Goal: Information Seeking & Learning: Understand process/instructions

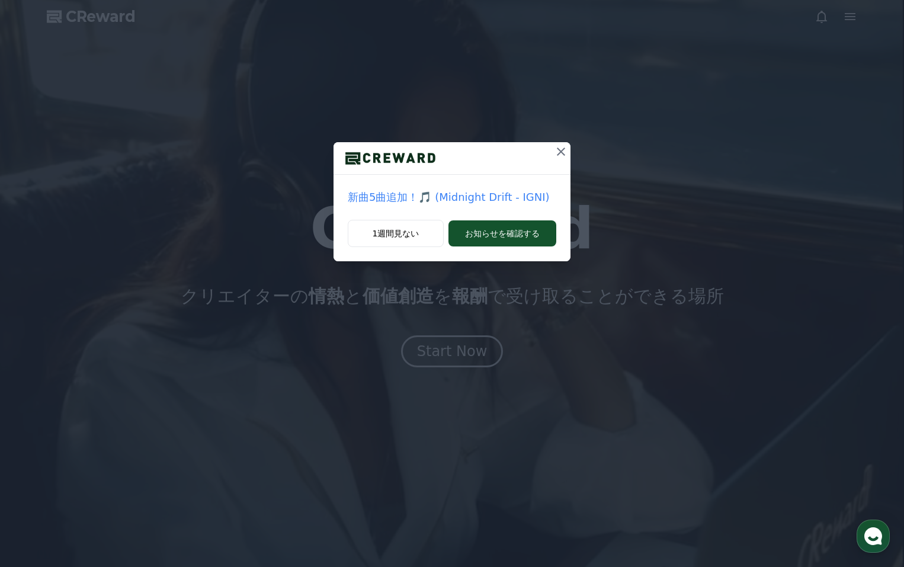
click at [562, 155] on icon at bounding box center [561, 152] width 14 height 14
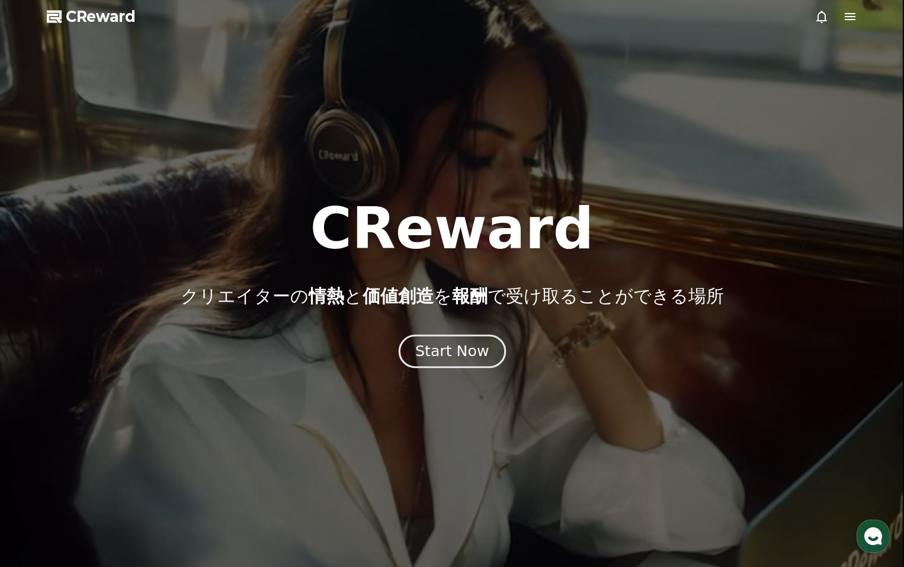
click at [453, 341] on button "Start Now" at bounding box center [451, 351] width 107 height 34
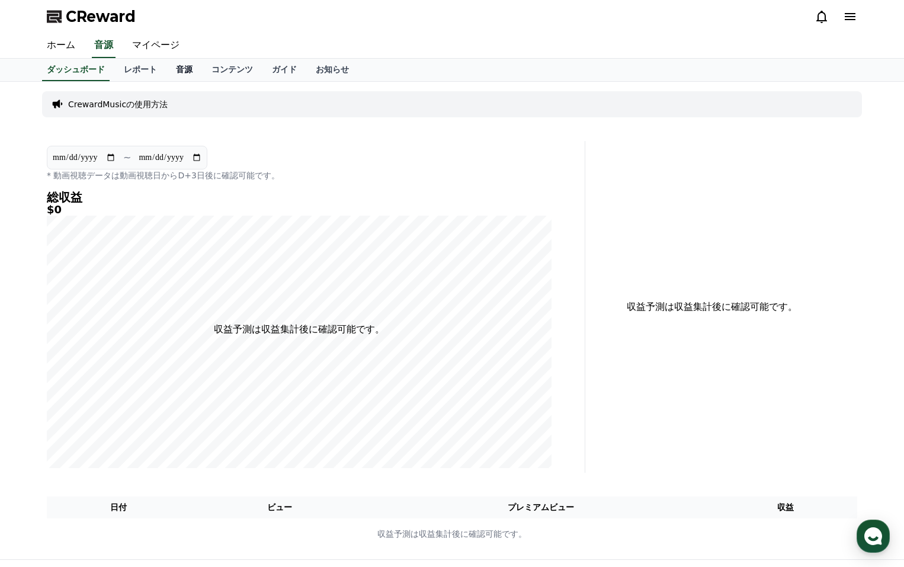
click at [166, 74] on link "音源" at bounding box center [184, 70] width 36 height 23
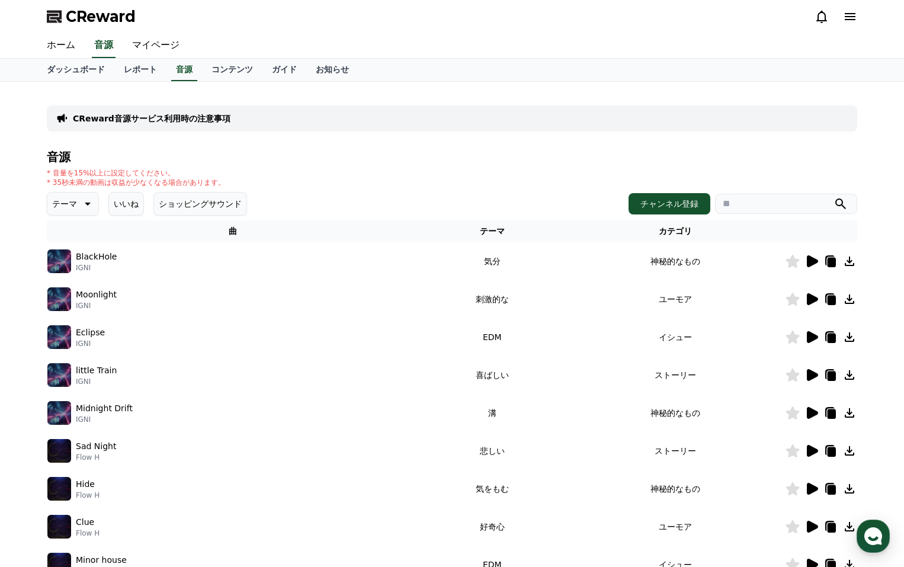
click at [810, 262] on icon at bounding box center [812, 261] width 11 height 12
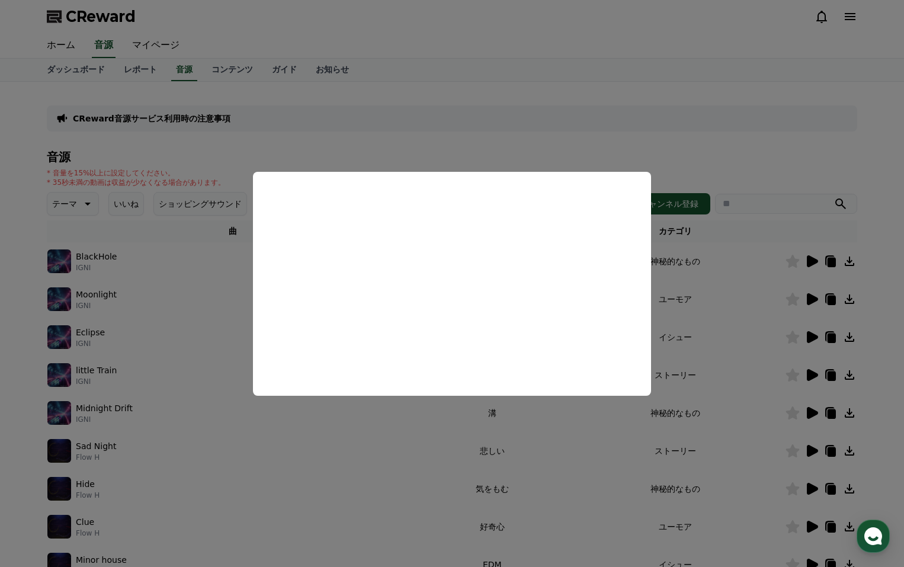
click at [245, 321] on button "close modal" at bounding box center [452, 283] width 904 height 567
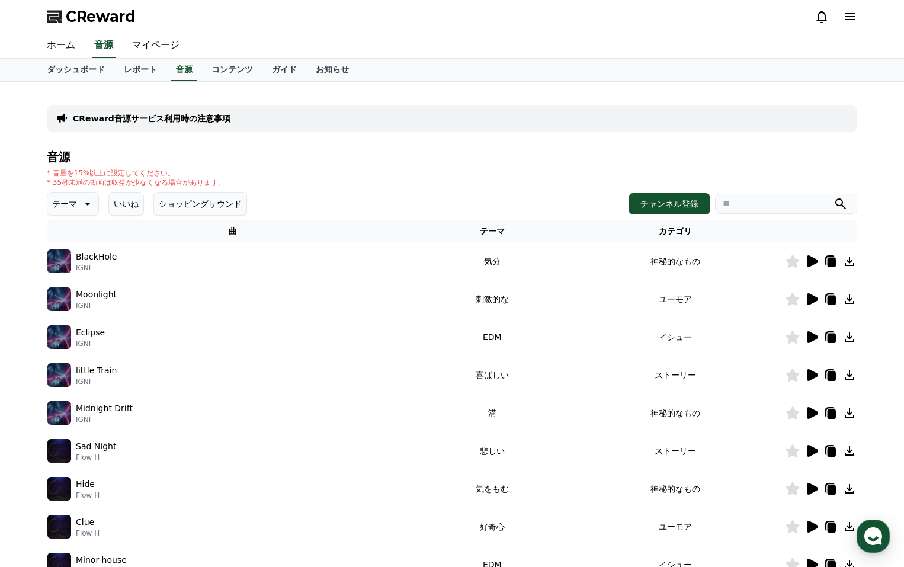
click at [813, 301] on icon at bounding box center [812, 299] width 11 height 12
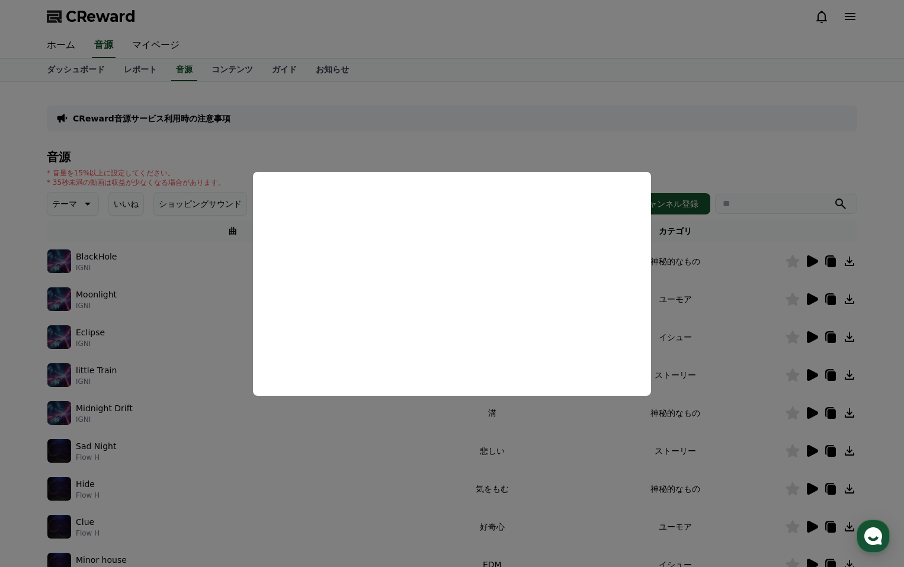
click at [627, 146] on button "close modal" at bounding box center [452, 283] width 904 height 567
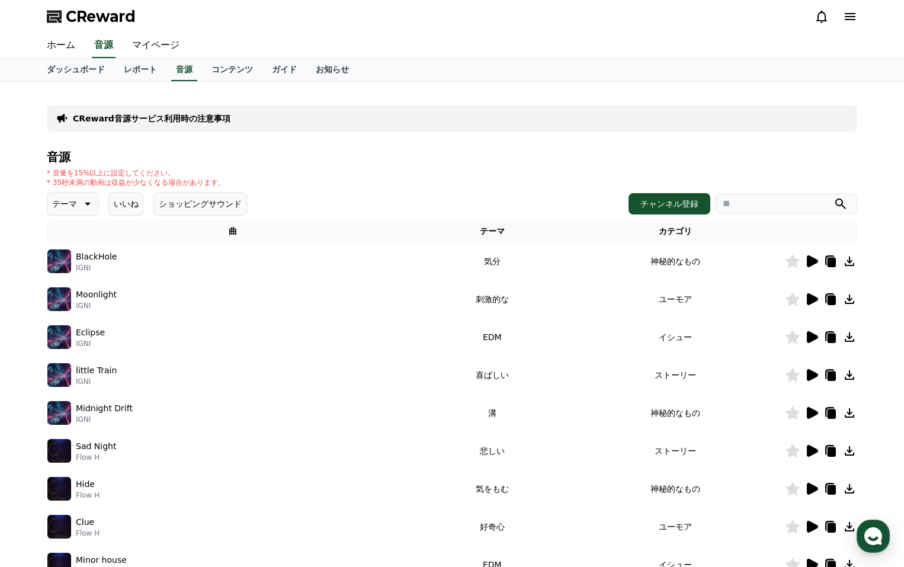
click at [816, 332] on icon at bounding box center [812, 337] width 14 height 14
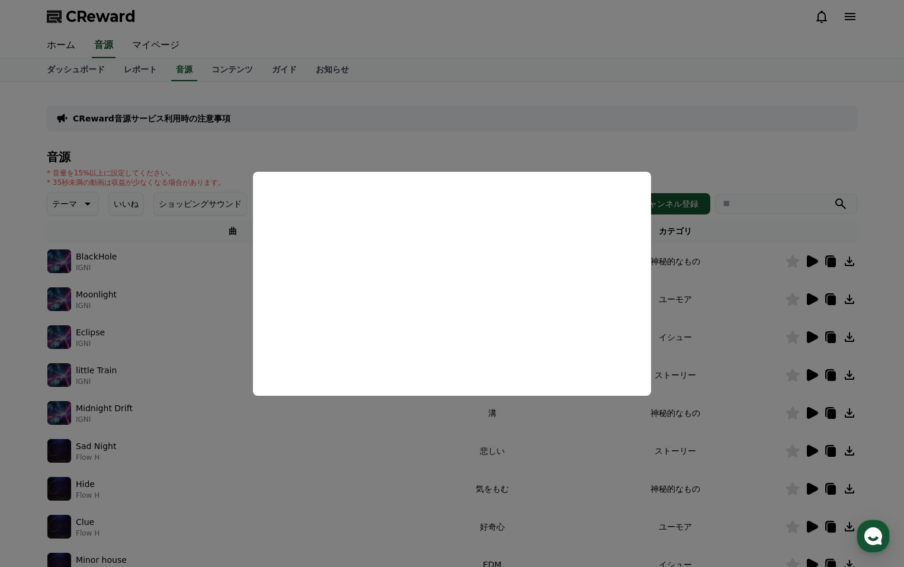
click at [668, 138] on button "close modal" at bounding box center [452, 283] width 904 height 567
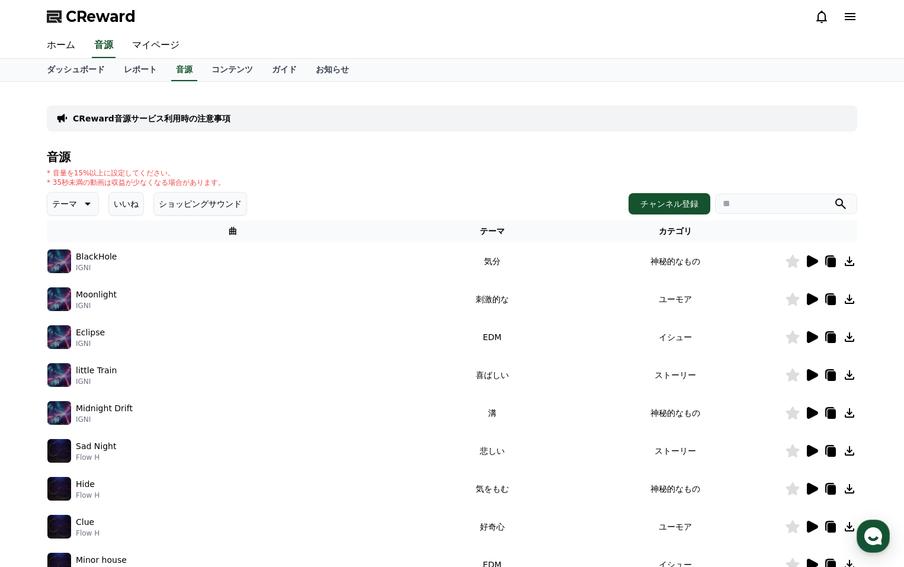
click at [794, 303] on icon at bounding box center [793, 299] width 14 height 13
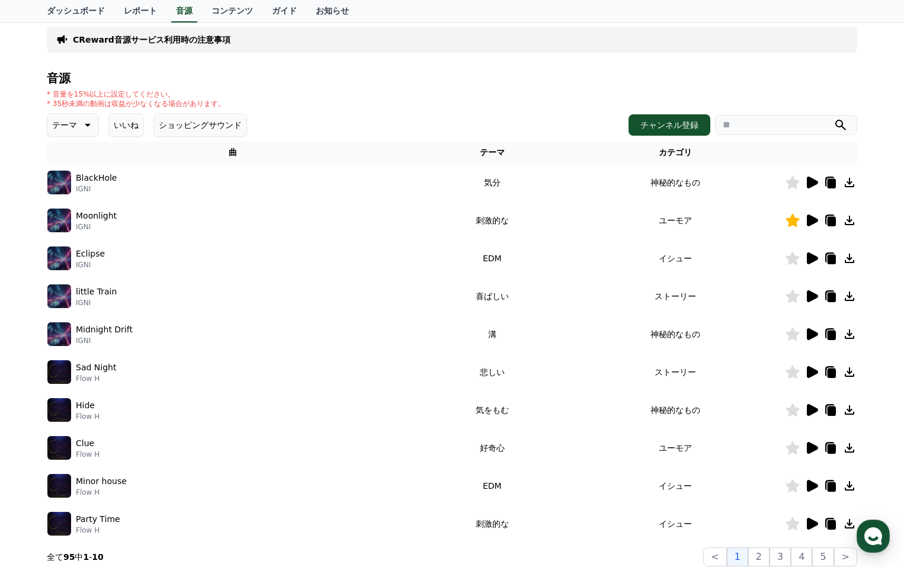
scroll to position [158, 0]
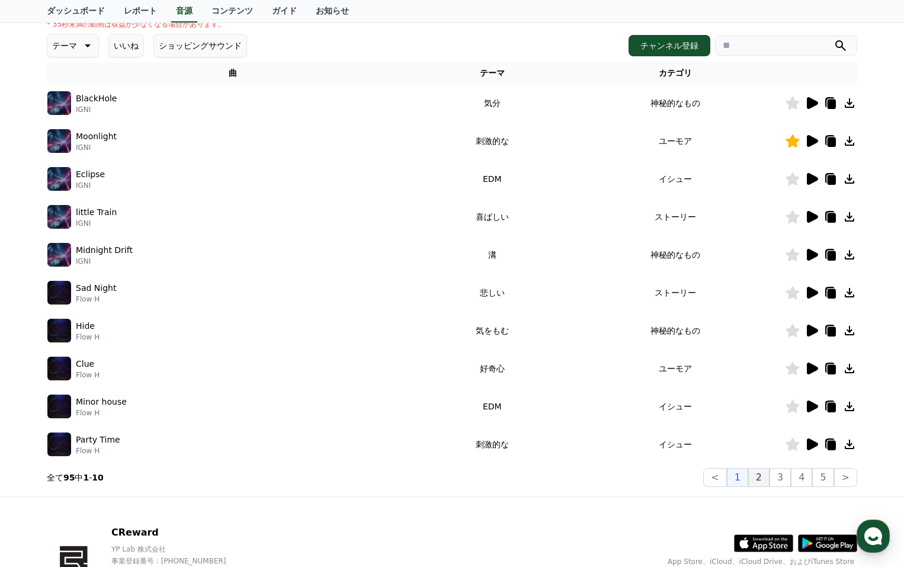
click at [765, 483] on button "2" at bounding box center [758, 477] width 21 height 19
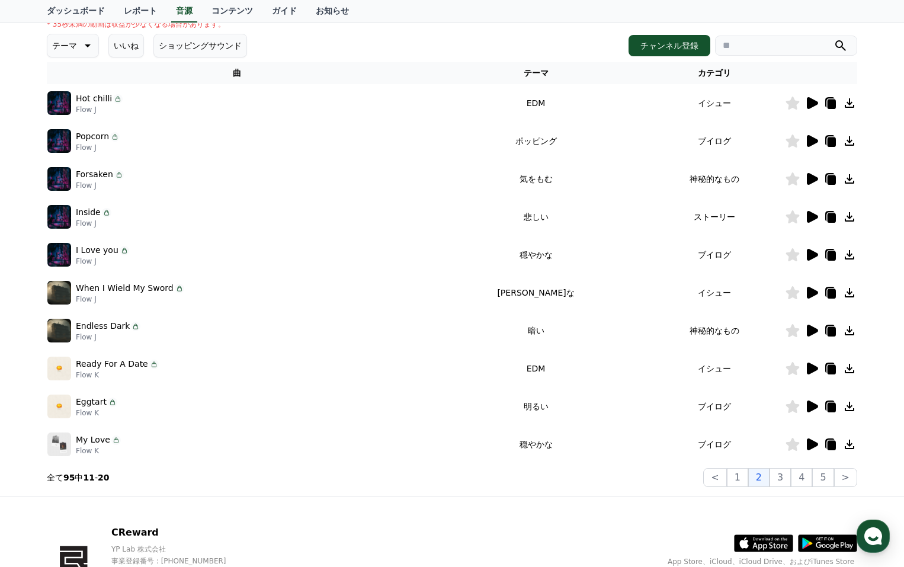
click at [813, 250] on icon at bounding box center [812, 255] width 14 height 14
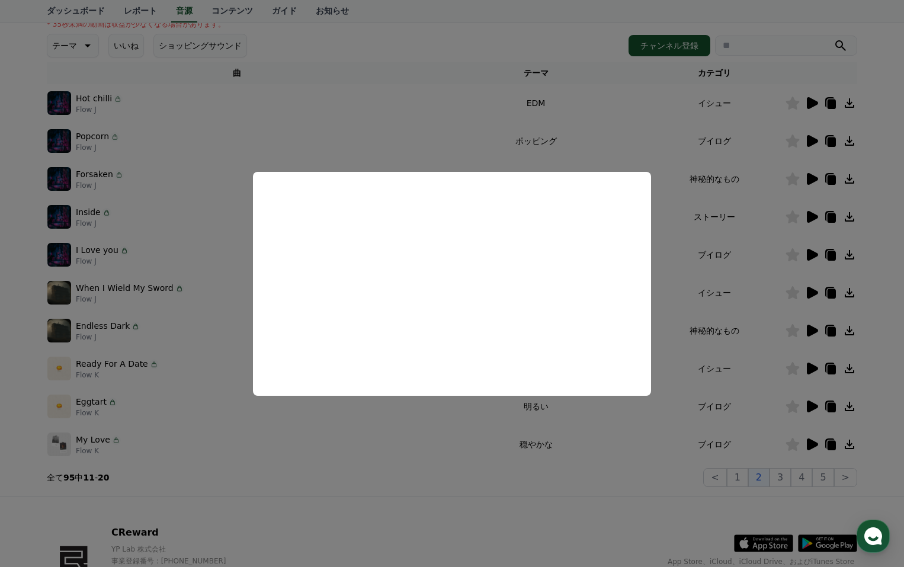
click at [458, 107] on button "close modal" at bounding box center [452, 283] width 904 height 567
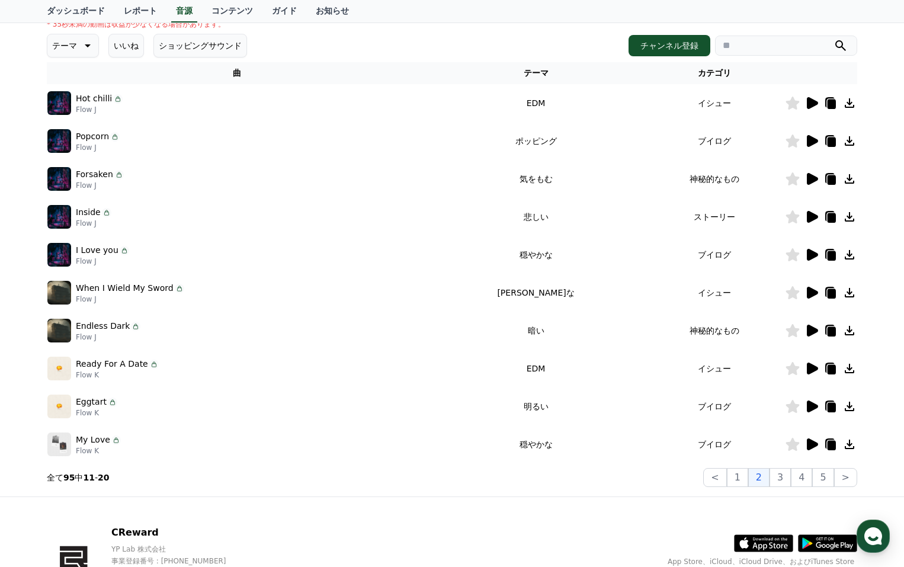
click at [809, 403] on icon at bounding box center [812, 406] width 11 height 12
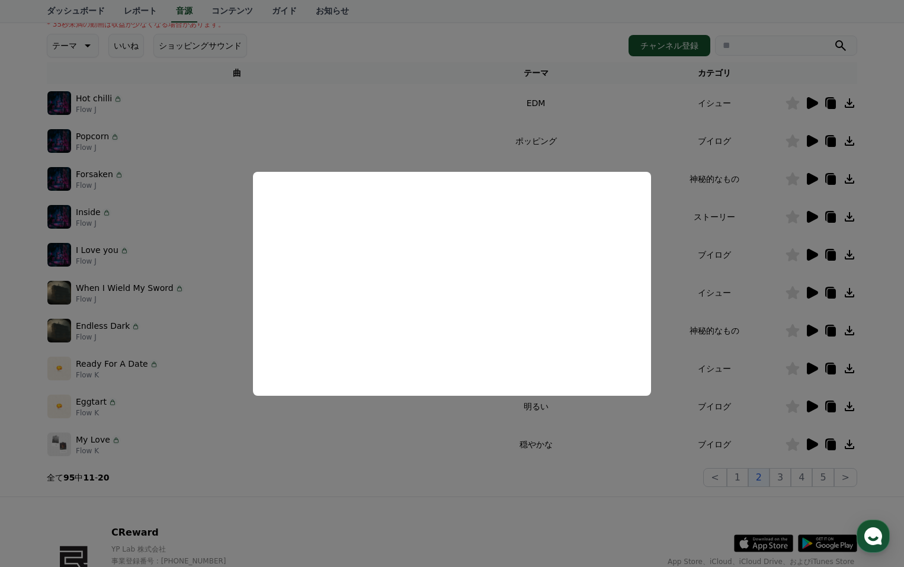
click at [616, 127] on button "close modal" at bounding box center [452, 283] width 904 height 567
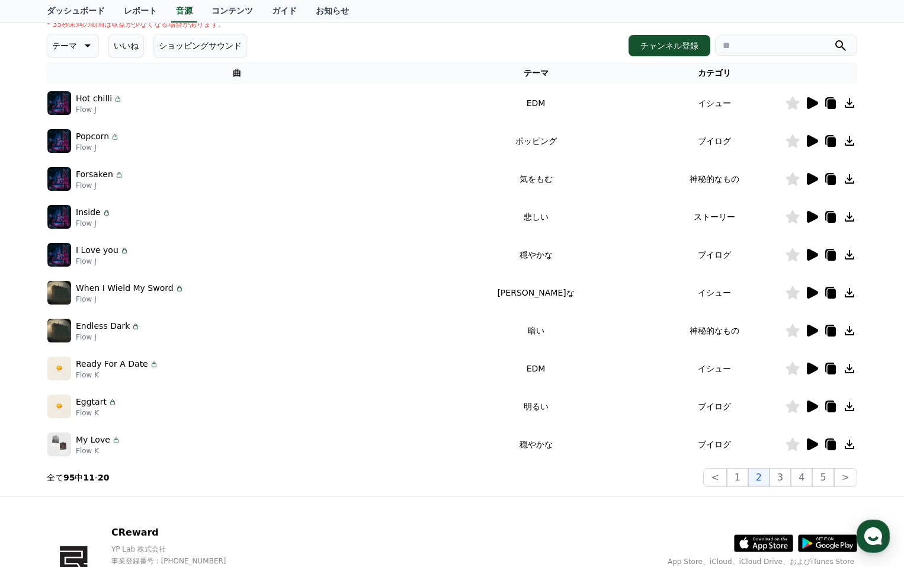
click at [791, 407] on icon at bounding box center [793, 406] width 14 height 13
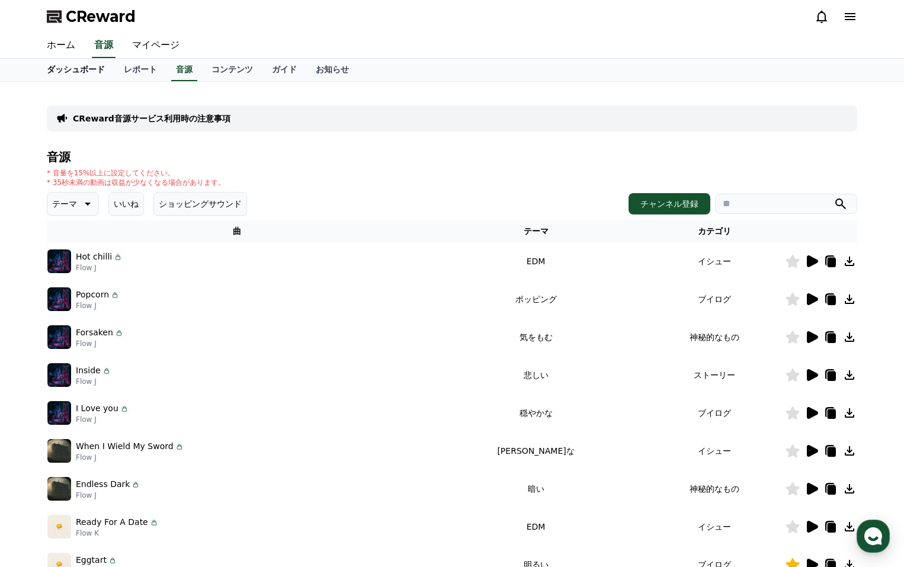
click at [63, 75] on link "ダッシュボード" at bounding box center [75, 70] width 77 height 23
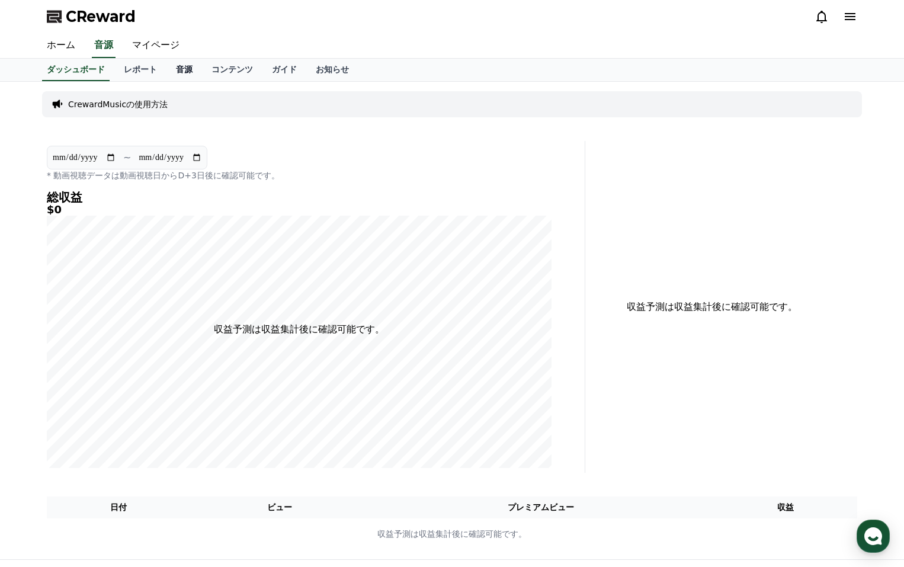
click at [166, 68] on link "音源" at bounding box center [184, 70] width 36 height 23
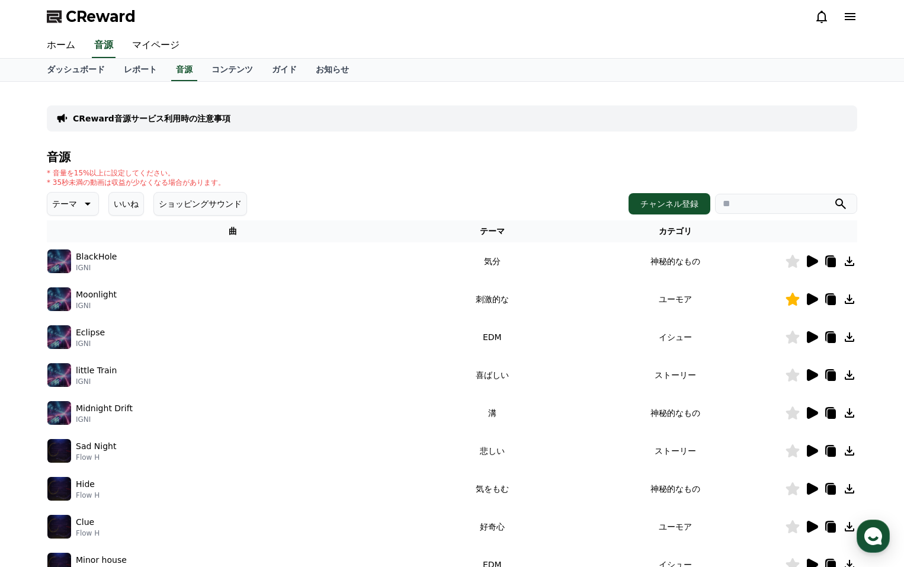
click at [117, 210] on button "いいね" at bounding box center [126, 204] width 36 height 24
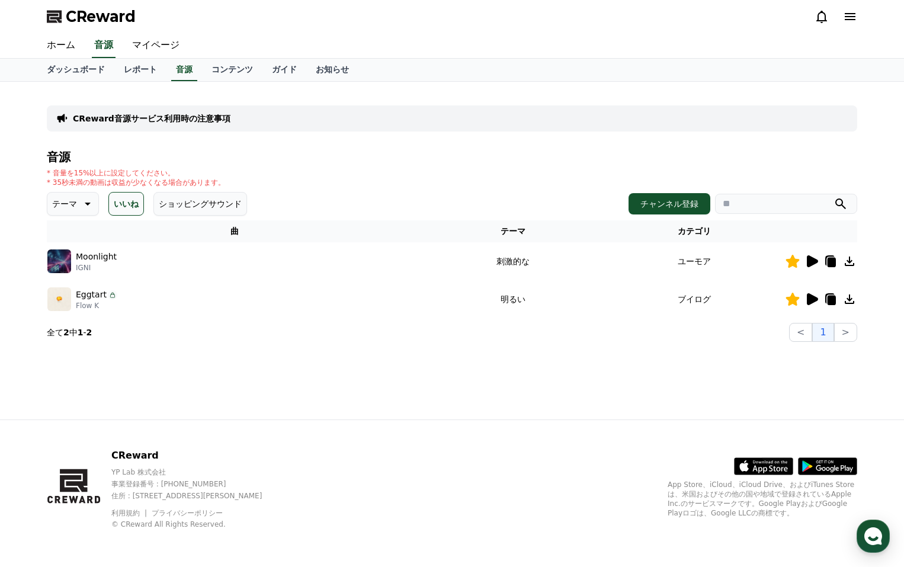
click at [178, 207] on button "ショッピングサウンド" at bounding box center [200, 204] width 94 height 24
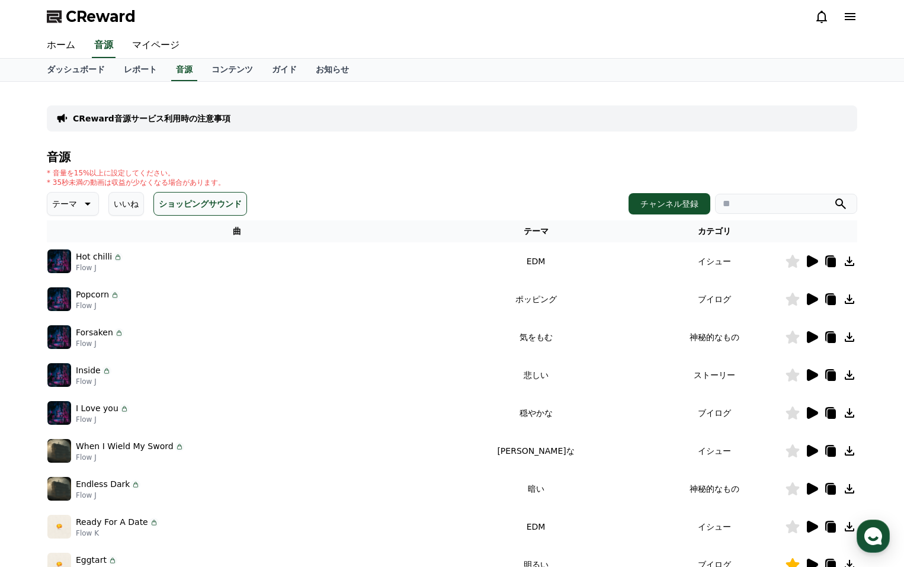
click at [162, 119] on p "CReward音源サービス利用時の注意事項" at bounding box center [152, 119] width 158 height 12
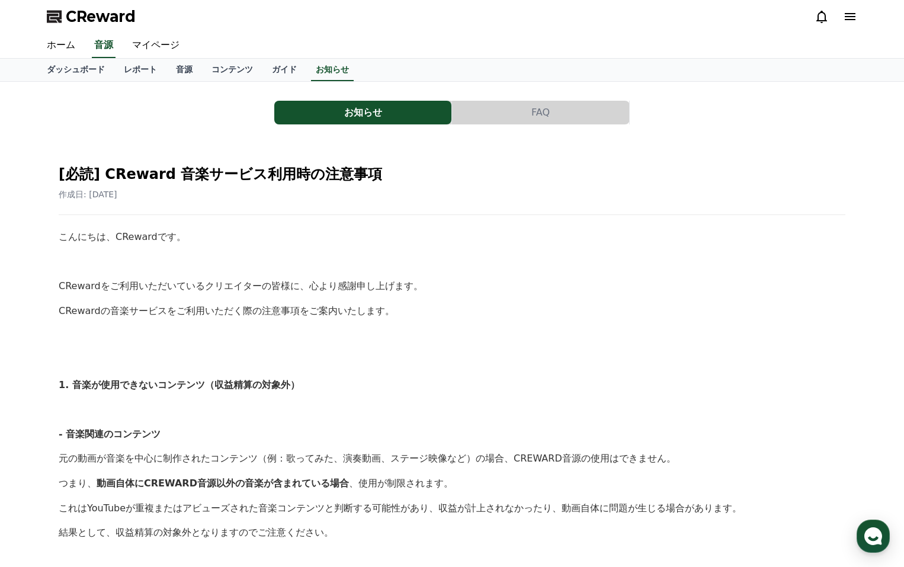
drag, startPoint x: 100, startPoint y: 171, endPoint x: 156, endPoint y: 177, distance: 57.2
click at [156, 177] on h2 "[必読] CReward 音楽サービス利用時の注意事項" at bounding box center [452, 174] width 787 height 19
copy h2 "CReward"
